Goal: Find specific page/section: Find specific page/section

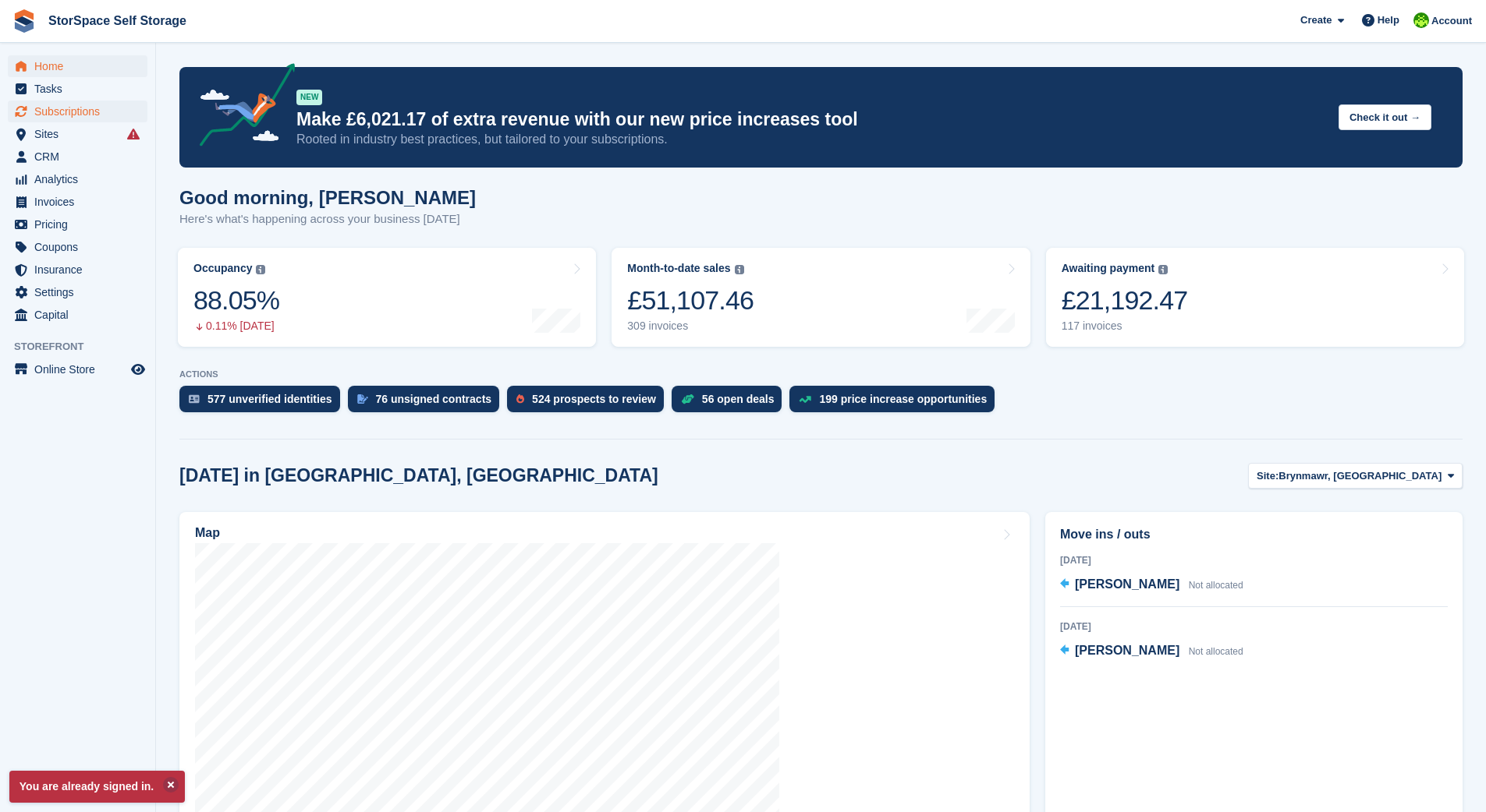
click at [82, 112] on span "Subscriptions" at bounding box center [80, 112] width 93 height 22
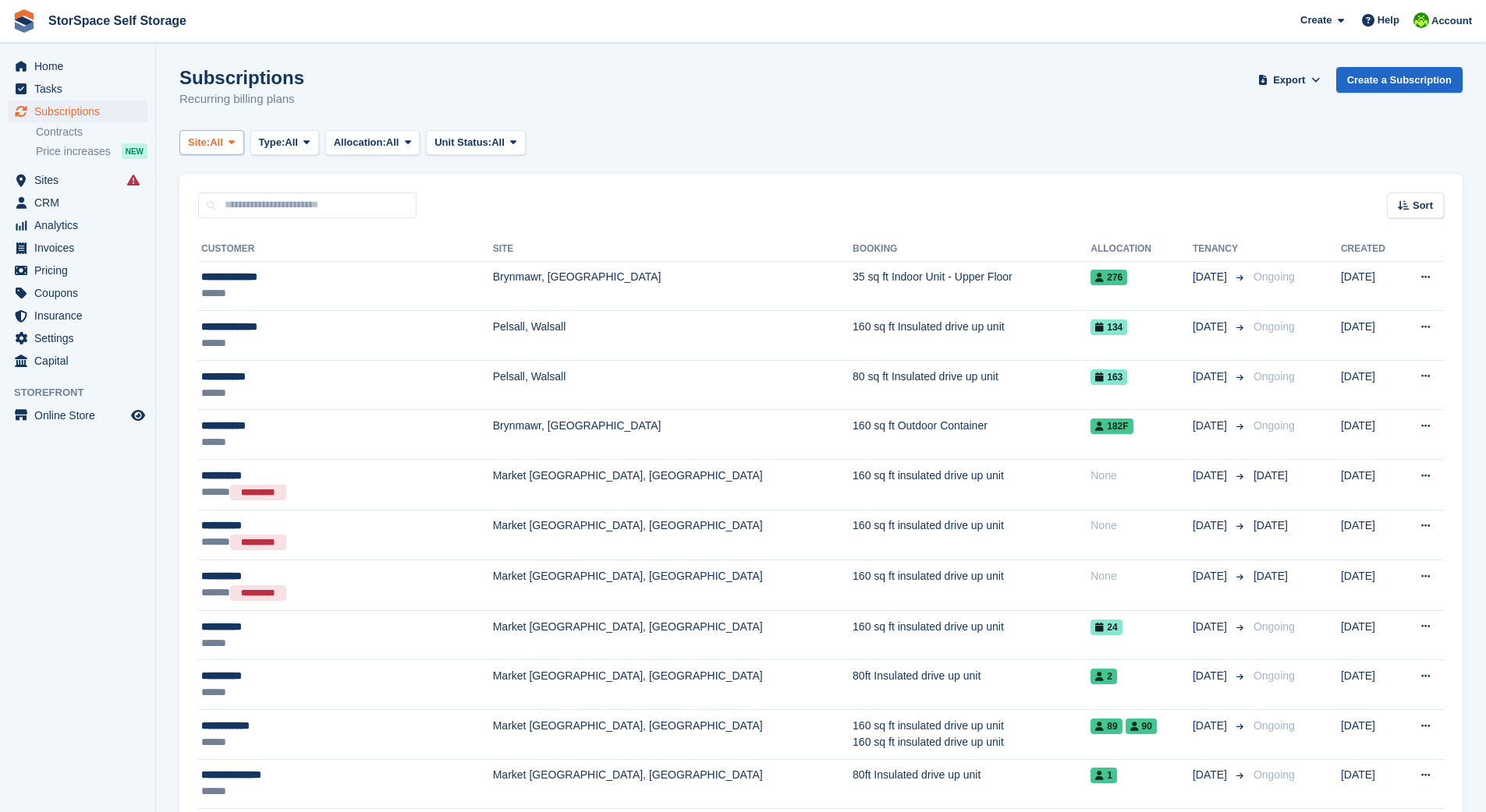
click at [206, 141] on span "Site:" at bounding box center [199, 142] width 22 height 16
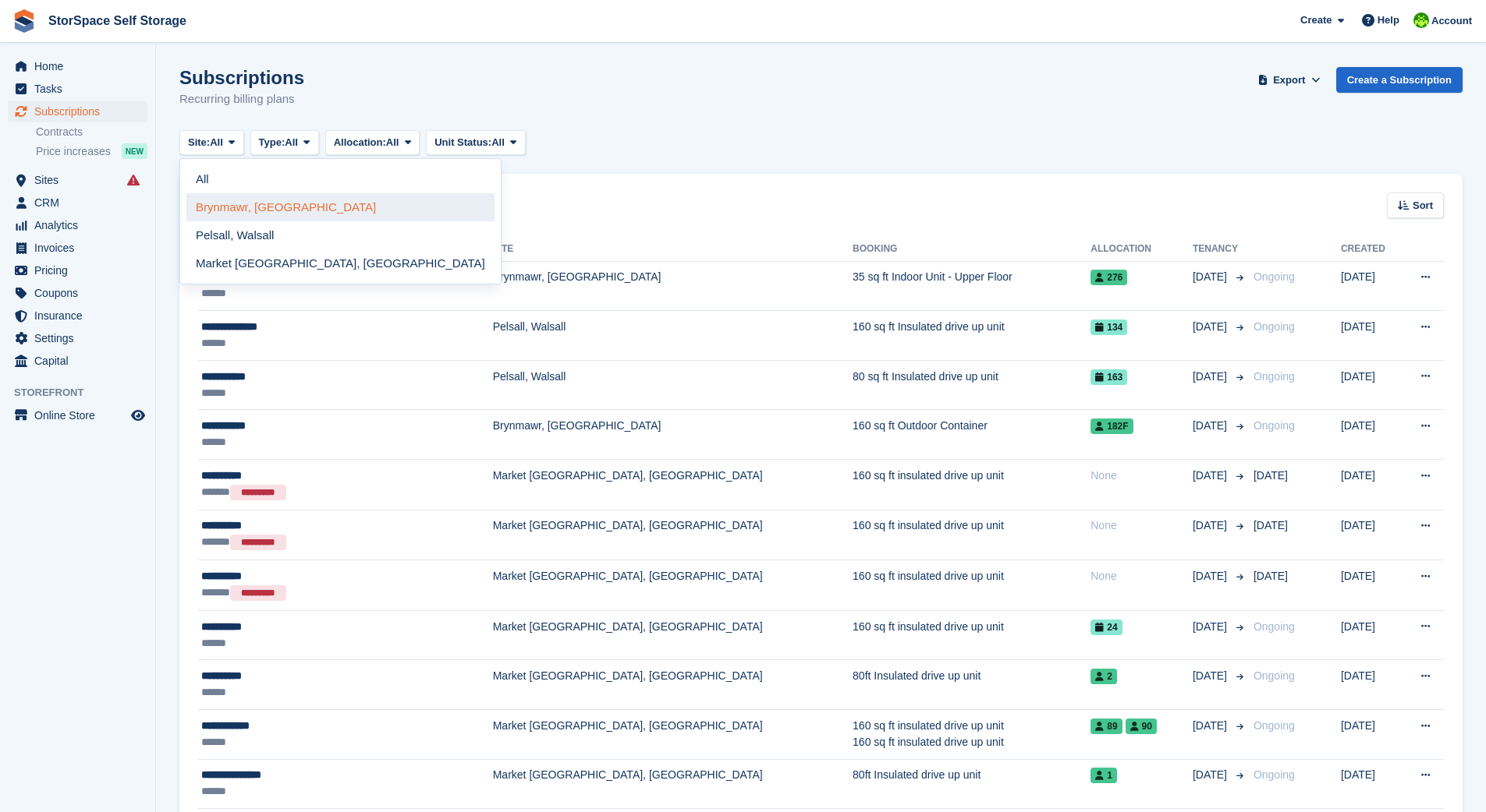
click at [276, 203] on link "Brynmawr, [GEOGRAPHIC_DATA]" at bounding box center [340, 207] width 308 height 28
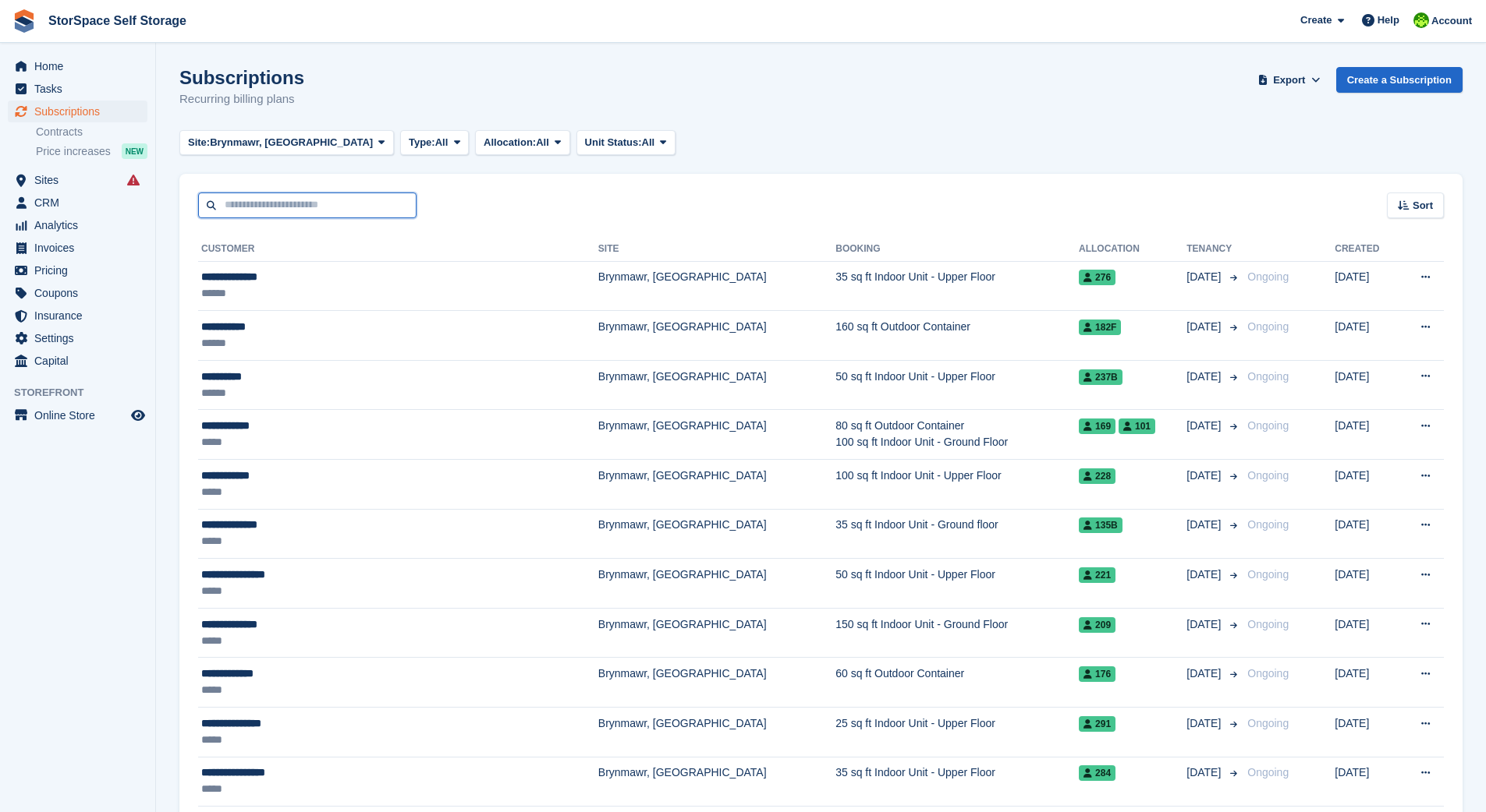
click at [319, 201] on input "text" at bounding box center [307, 205] width 218 height 26
type input "****"
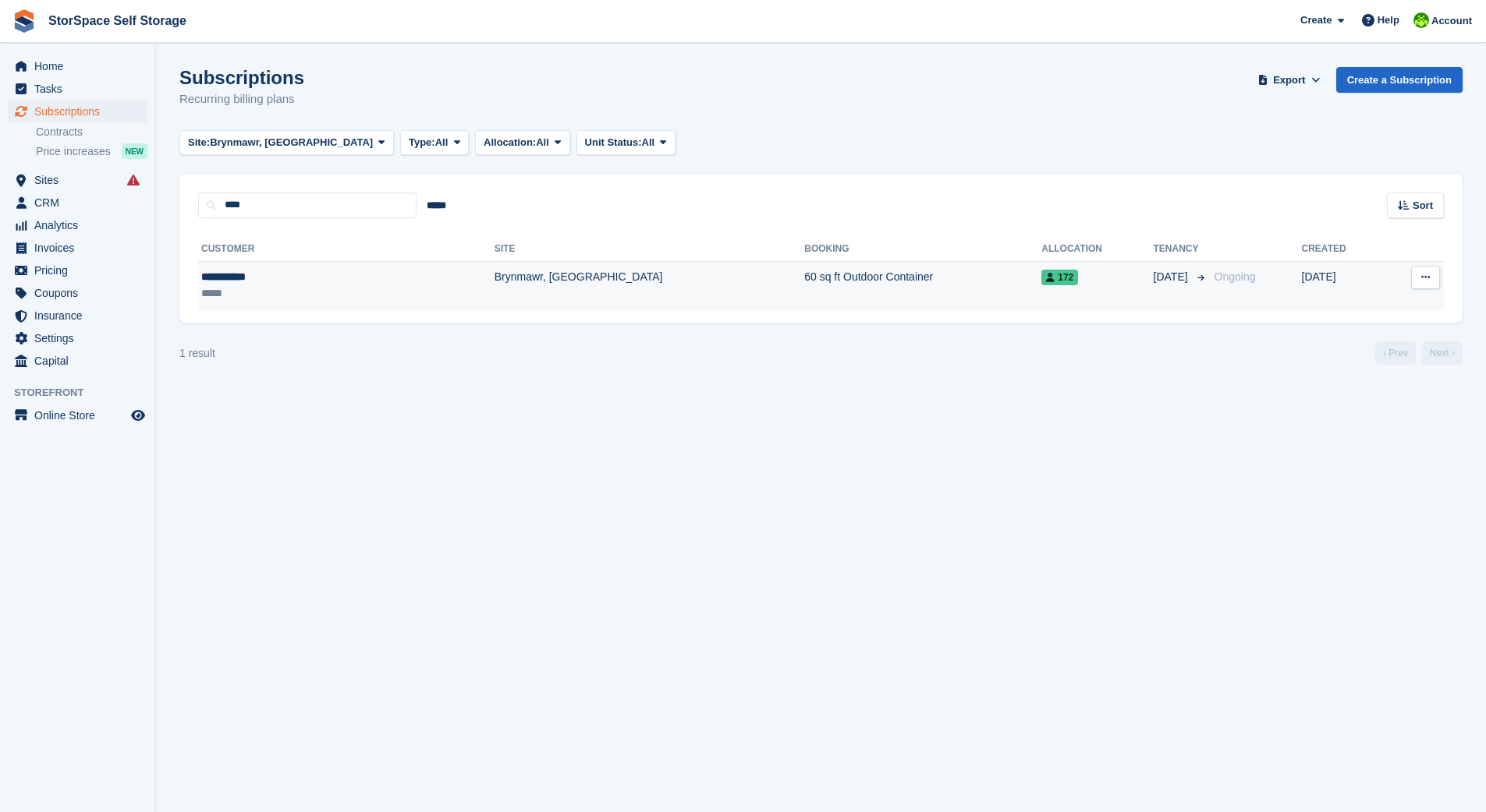
click at [494, 277] on td "Brynmawr, [GEOGRAPHIC_DATA]" at bounding box center [649, 285] width 310 height 49
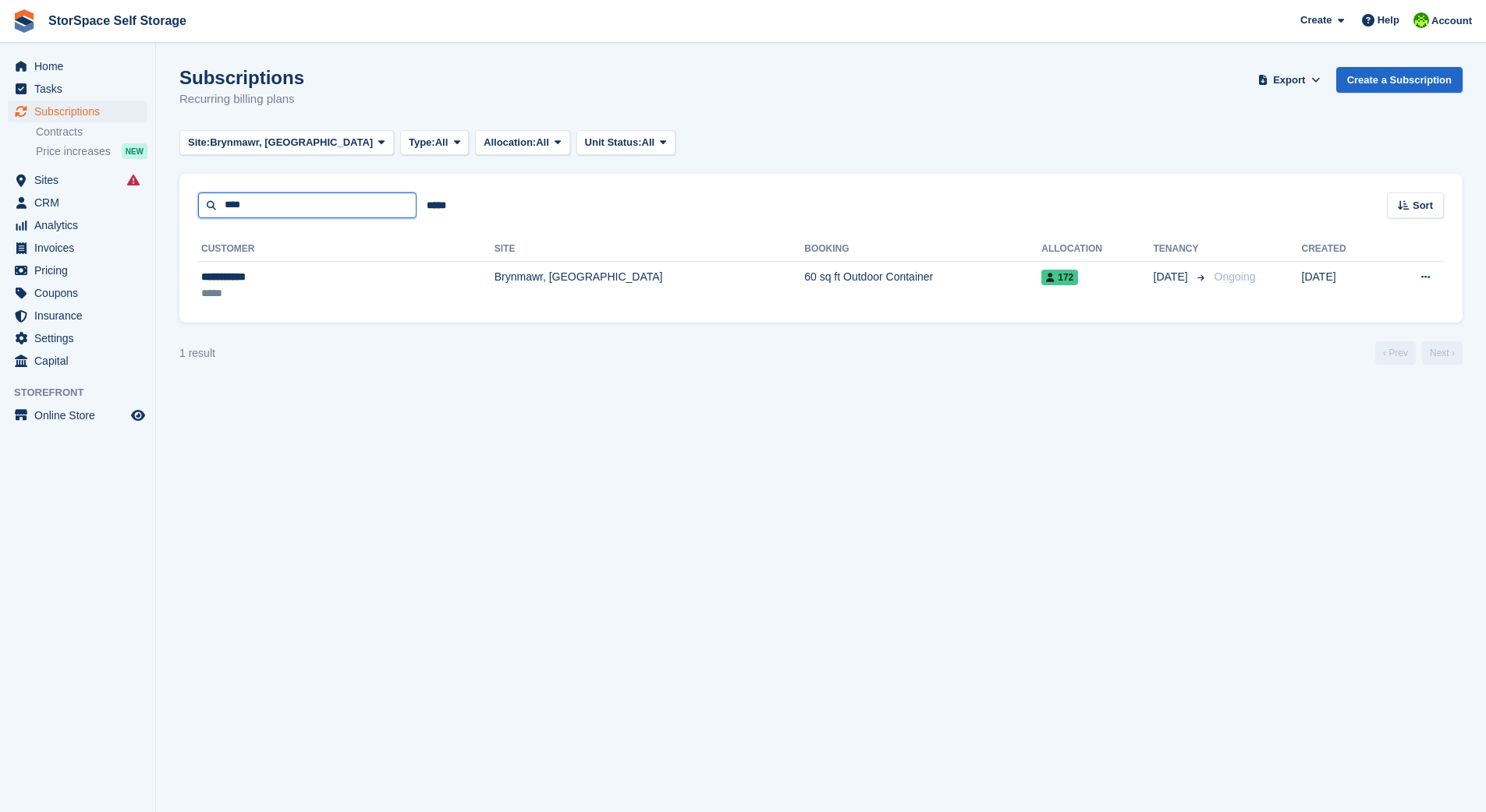
click at [366, 205] on input "****" at bounding box center [307, 205] width 218 height 26
type input "*"
click at [58, 181] on span "Sites" at bounding box center [80, 180] width 93 height 22
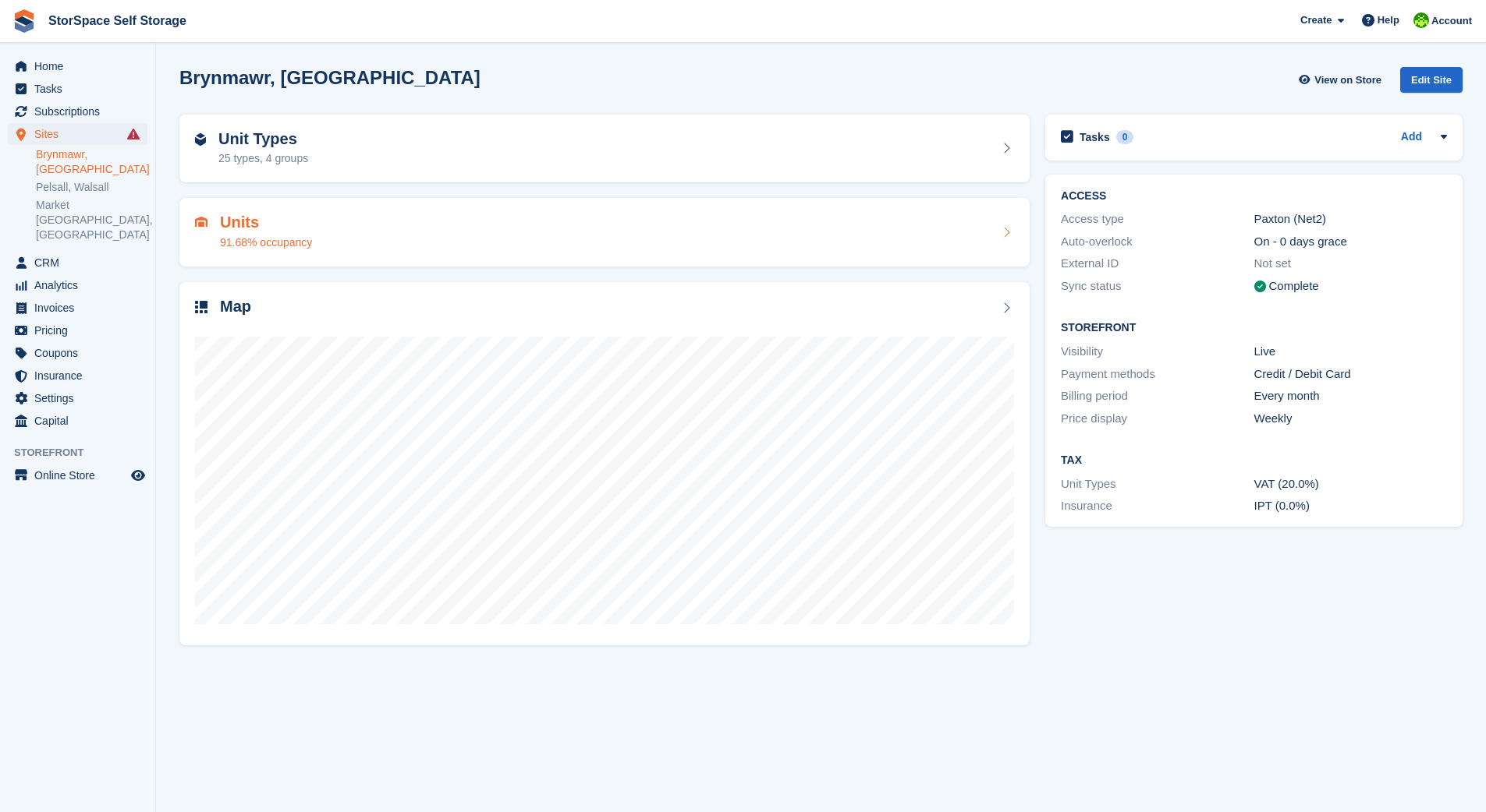
click at [279, 224] on h2 "Units" at bounding box center [266, 222] width 92 height 18
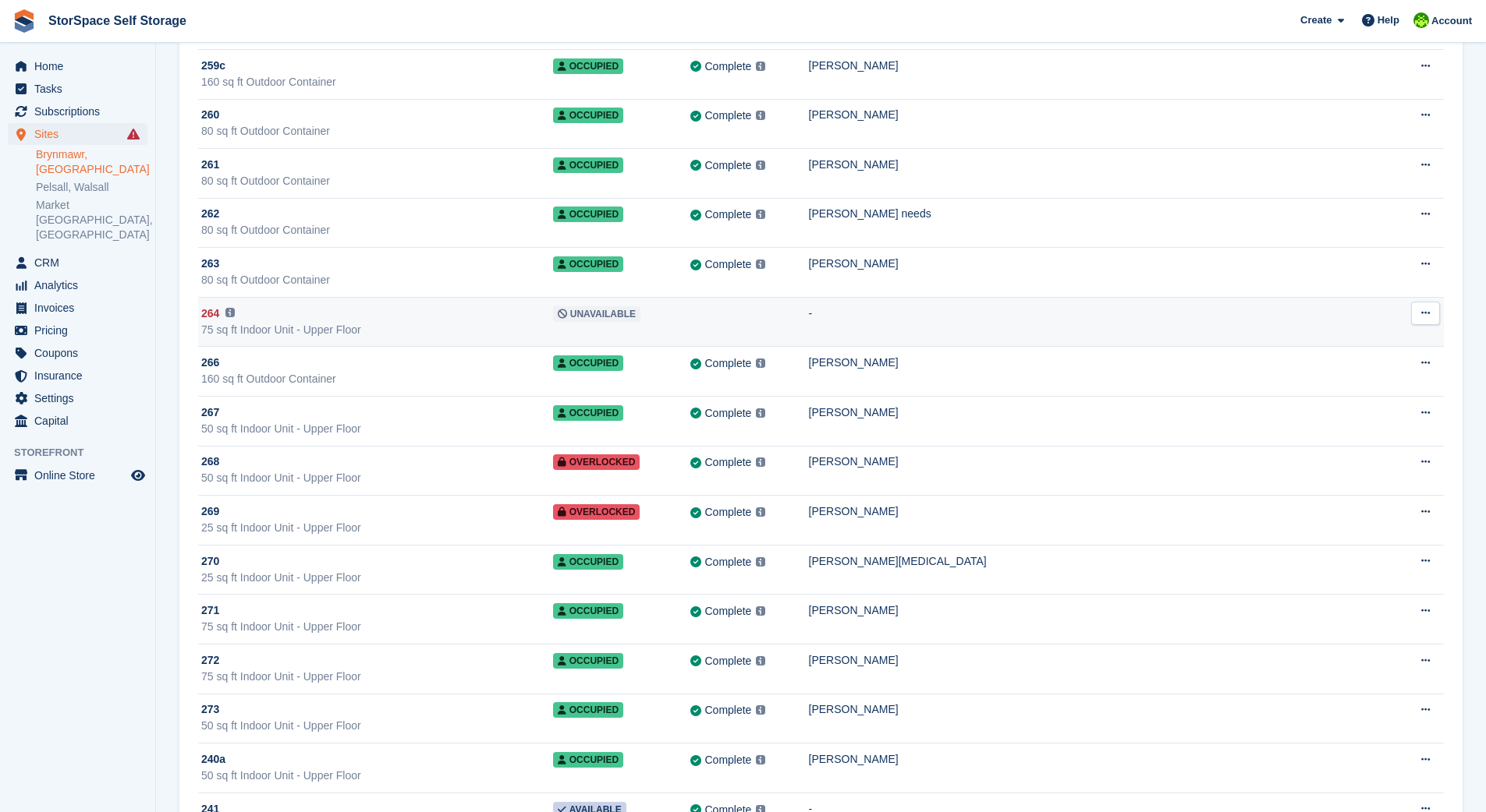
scroll to position [9326, 0]
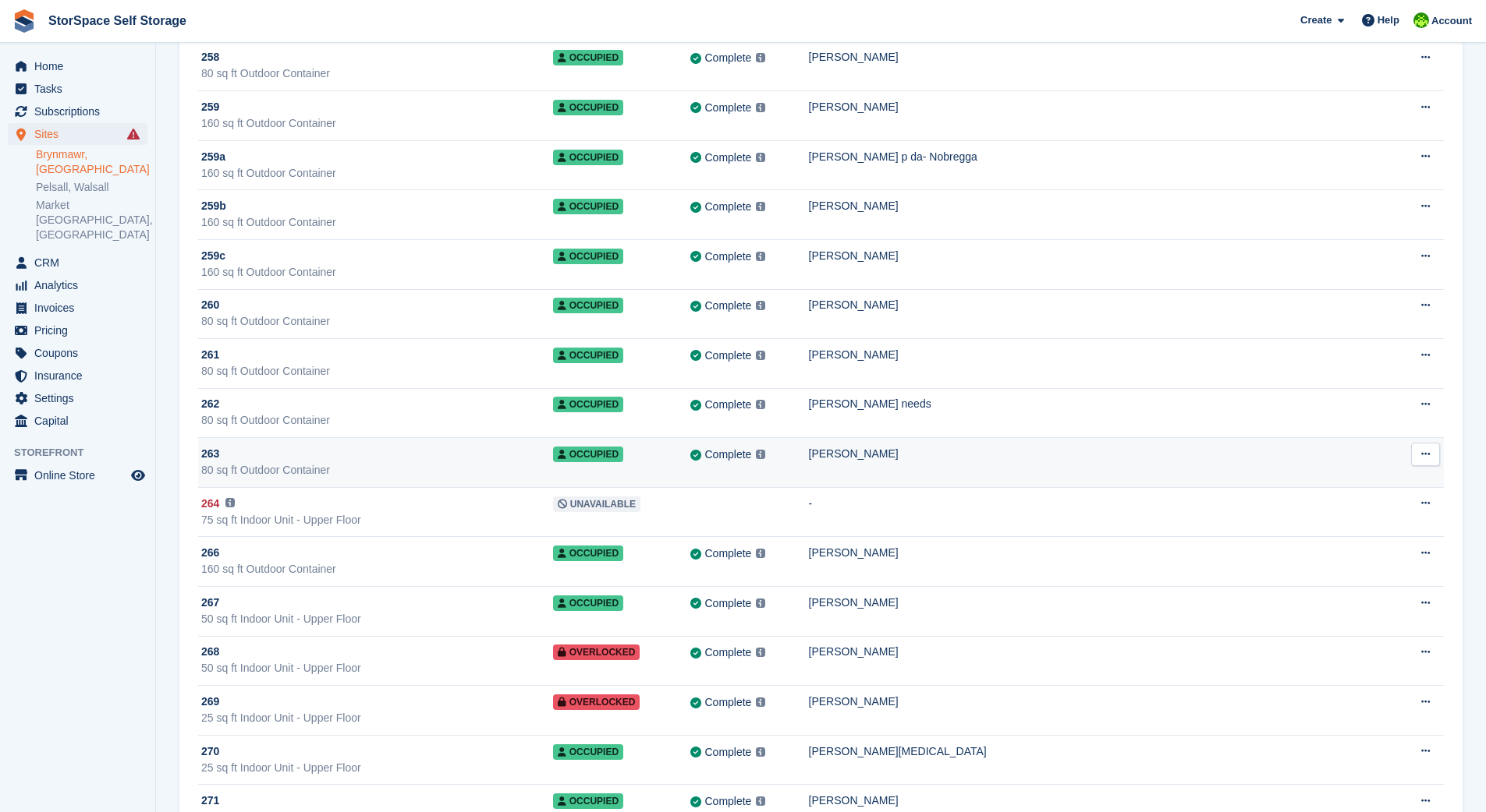
click at [990, 454] on div "[PERSON_NAME]" at bounding box center [1100, 454] width 584 height 17
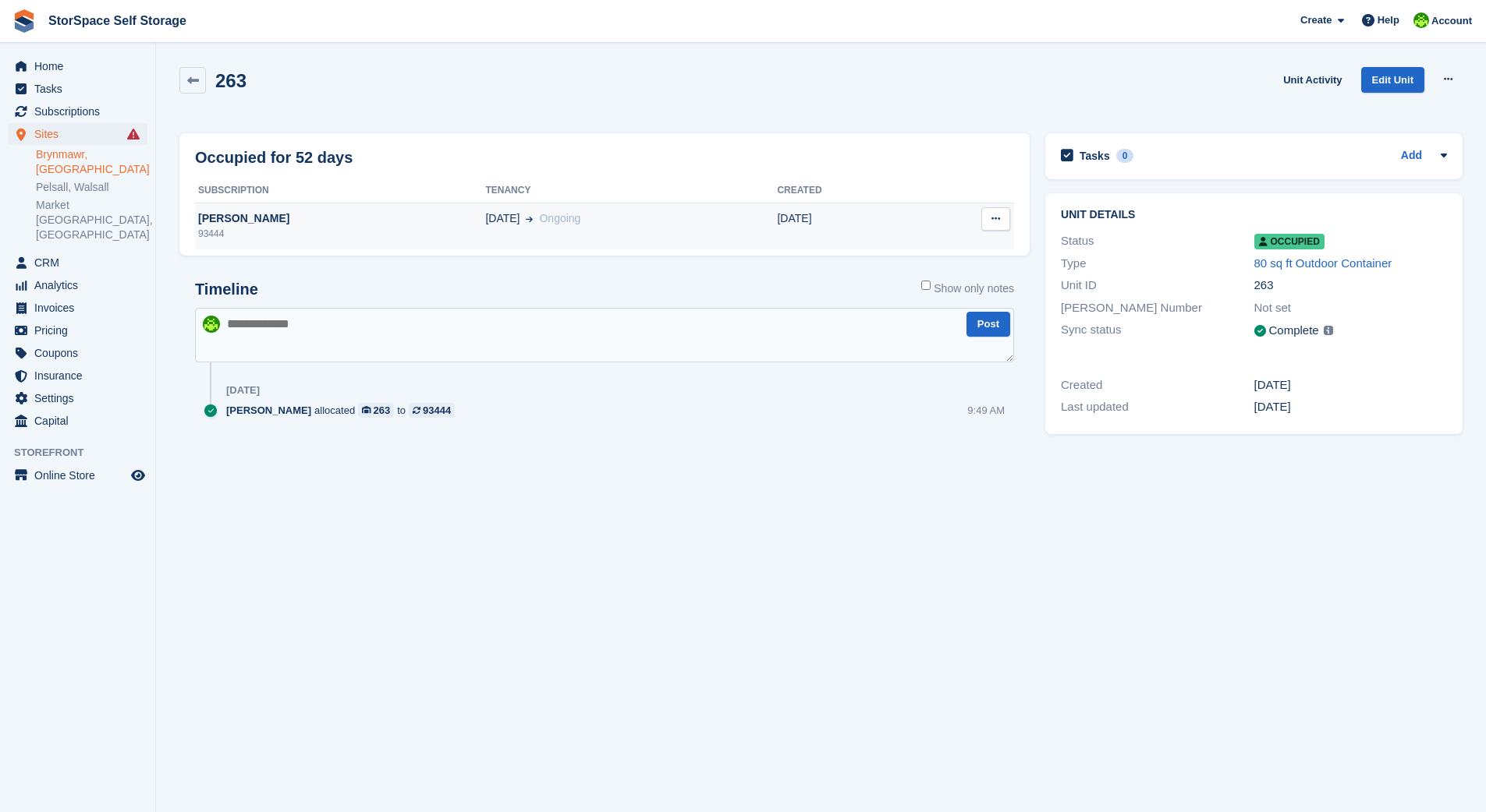
click at [297, 227] on div "93444" at bounding box center [341, 233] width 291 height 14
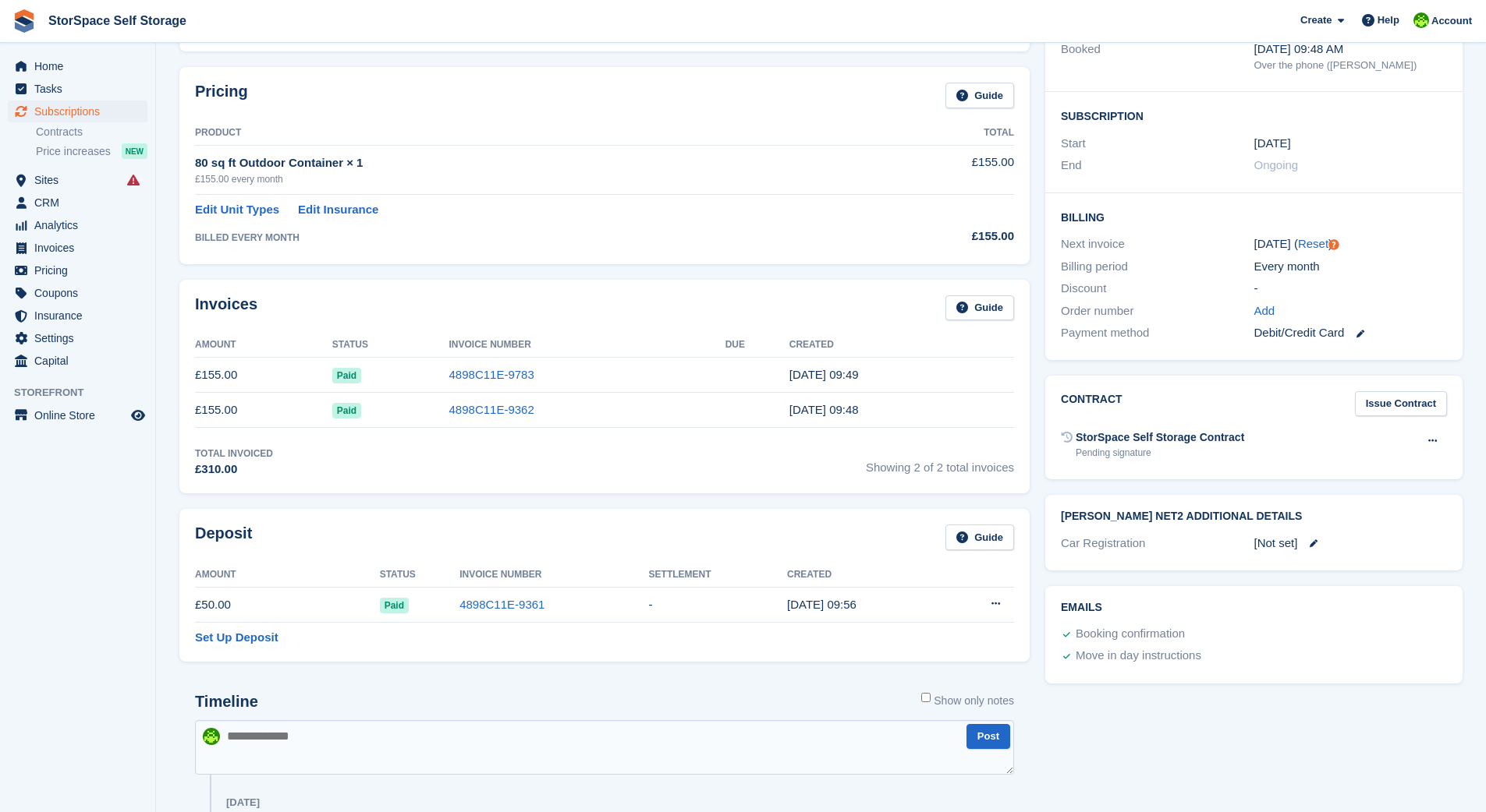
scroll to position [73, 0]
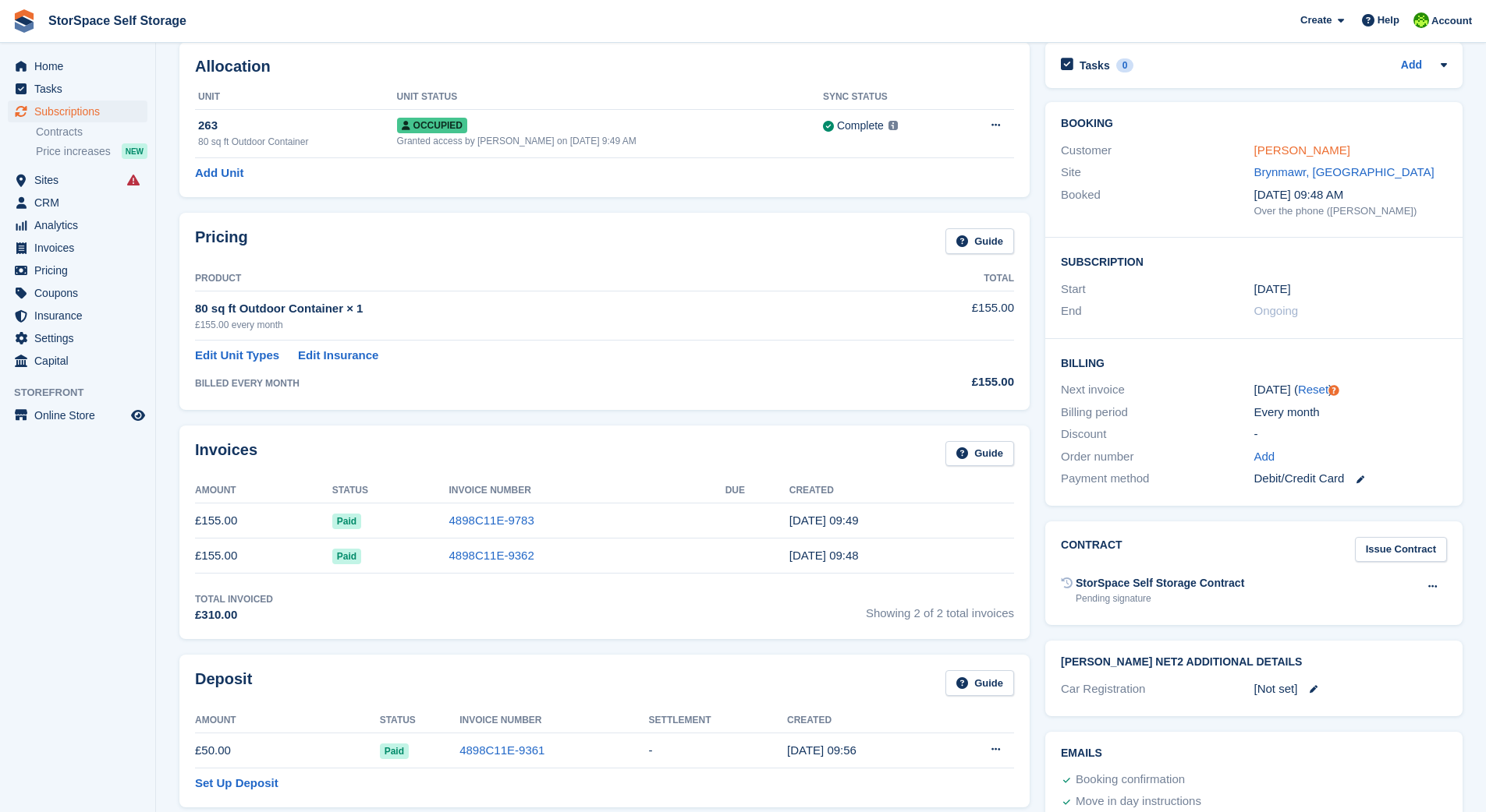
click at [1273, 146] on link "[PERSON_NAME]" at bounding box center [1302, 150] width 96 height 13
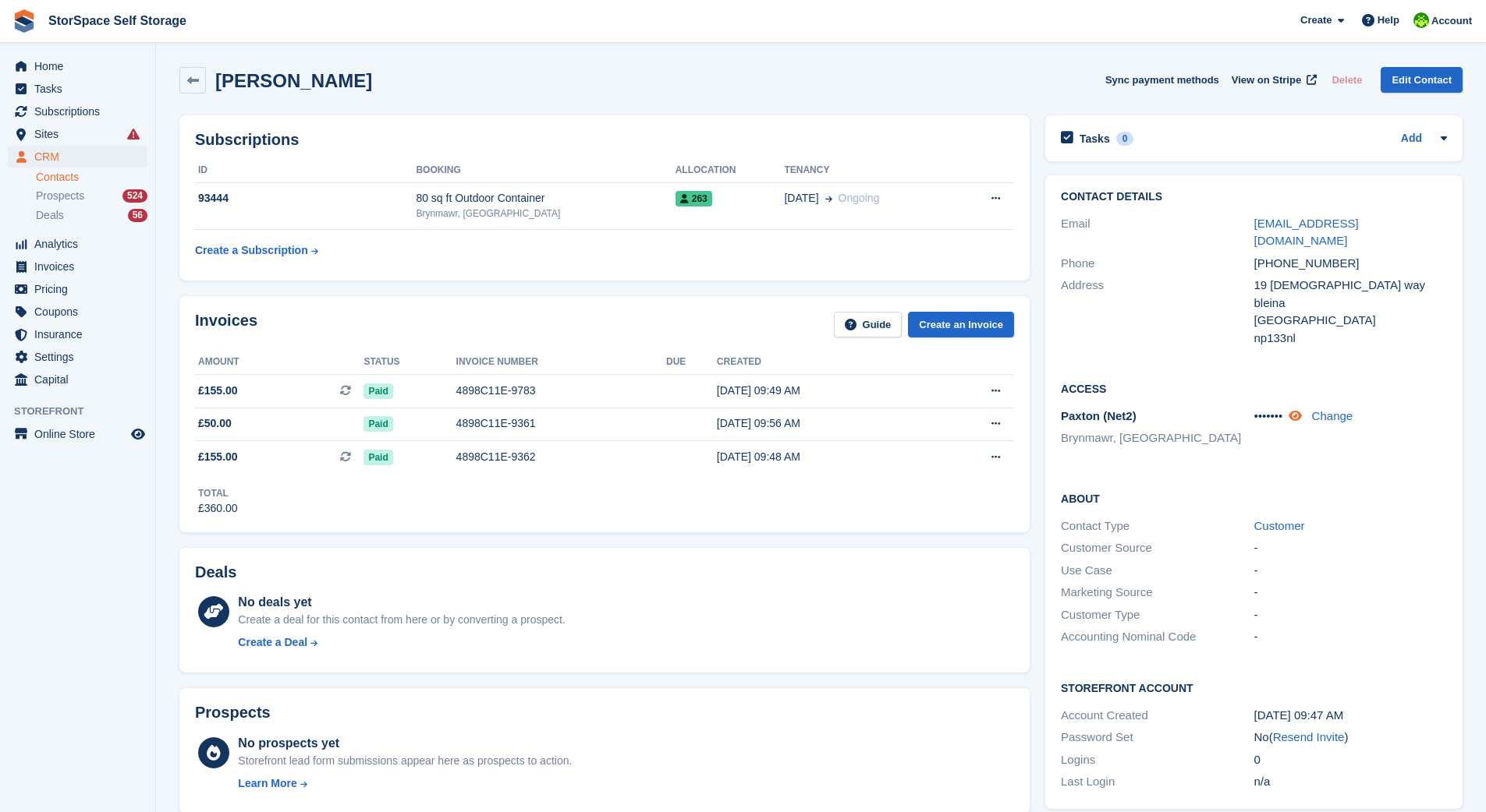
click at [1302, 410] on icon at bounding box center [1294, 415] width 13 height 12
